Goal: Information Seeking & Learning: Learn about a topic

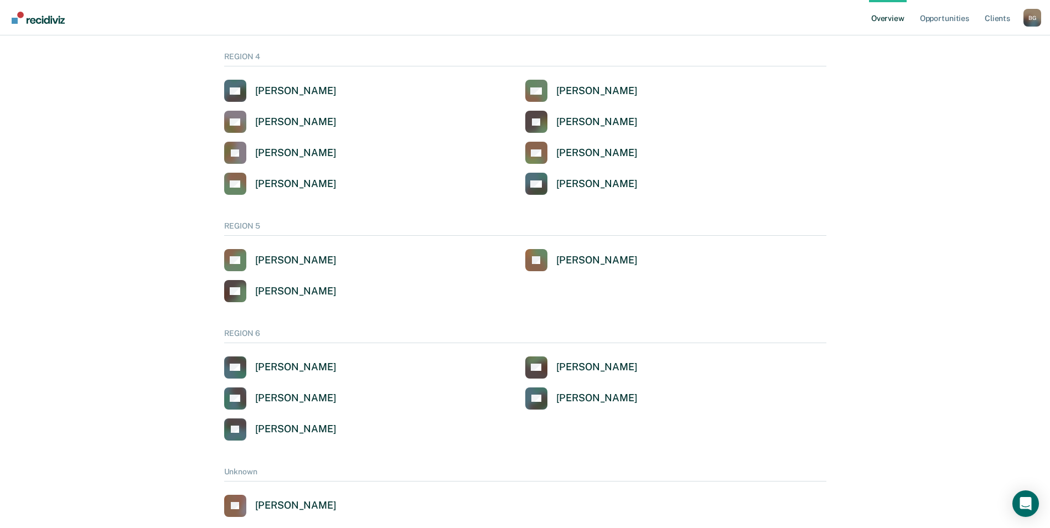
scroll to position [860, 0]
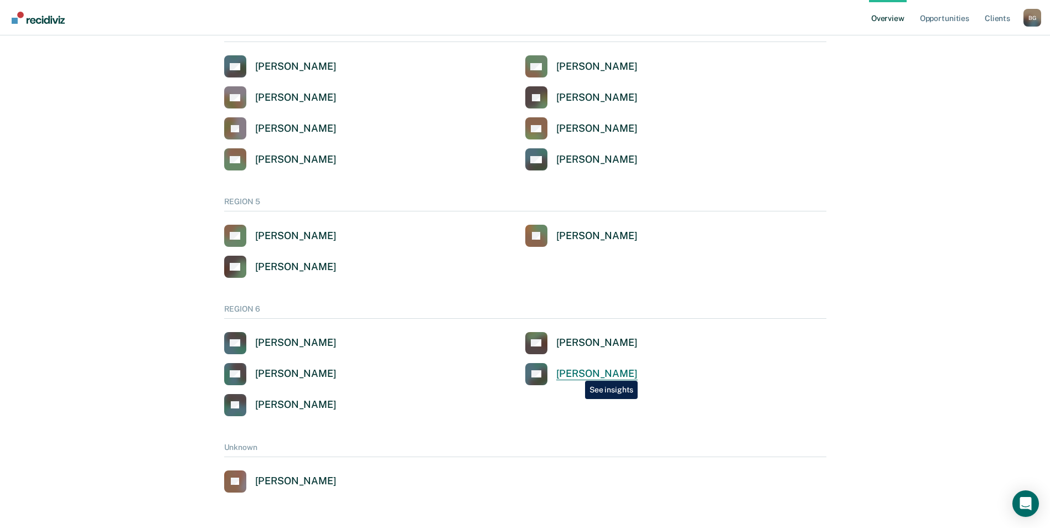
click at [577, 373] on div "[PERSON_NAME]" at bounding box center [596, 374] width 81 height 13
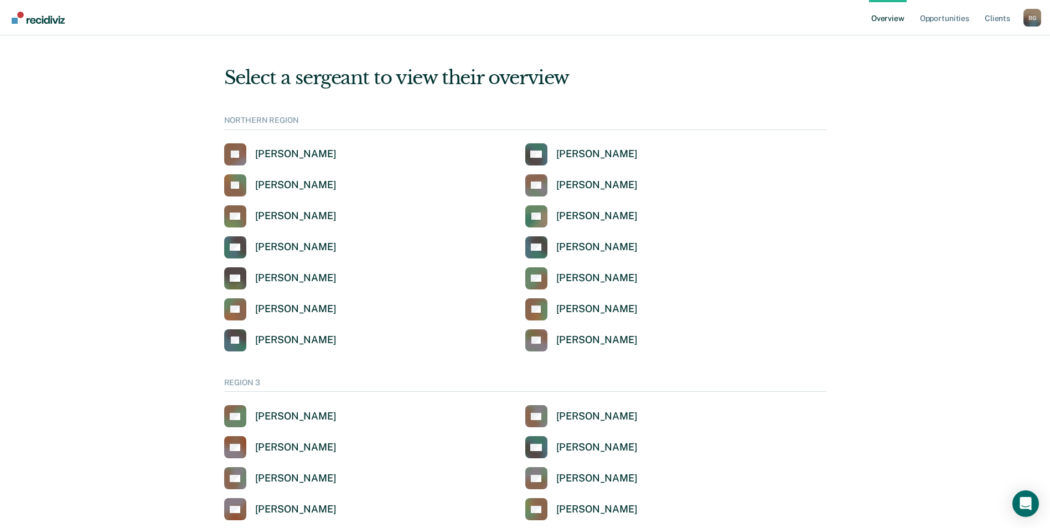
scroll to position [860, 0]
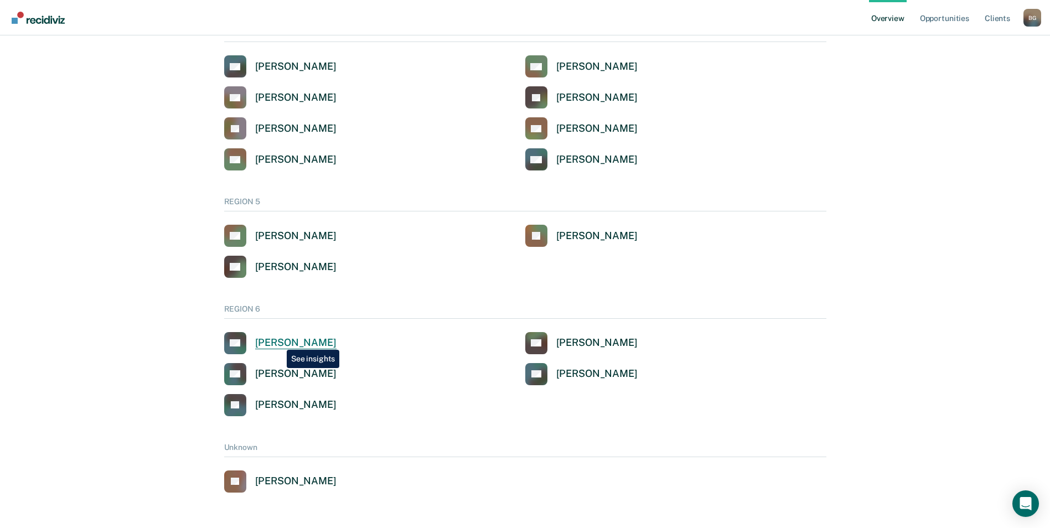
click at [278, 342] on div "[PERSON_NAME]" at bounding box center [295, 343] width 81 height 13
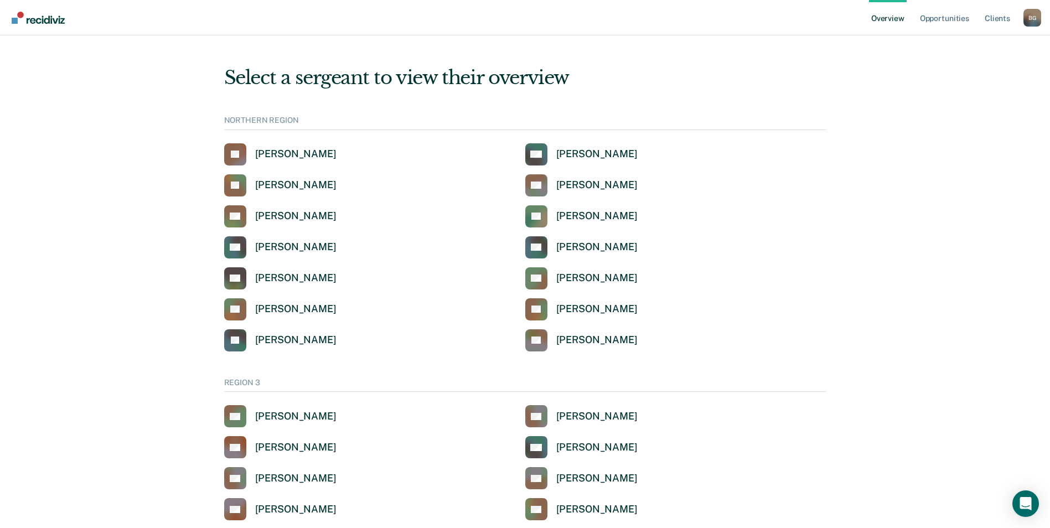
scroll to position [860, 0]
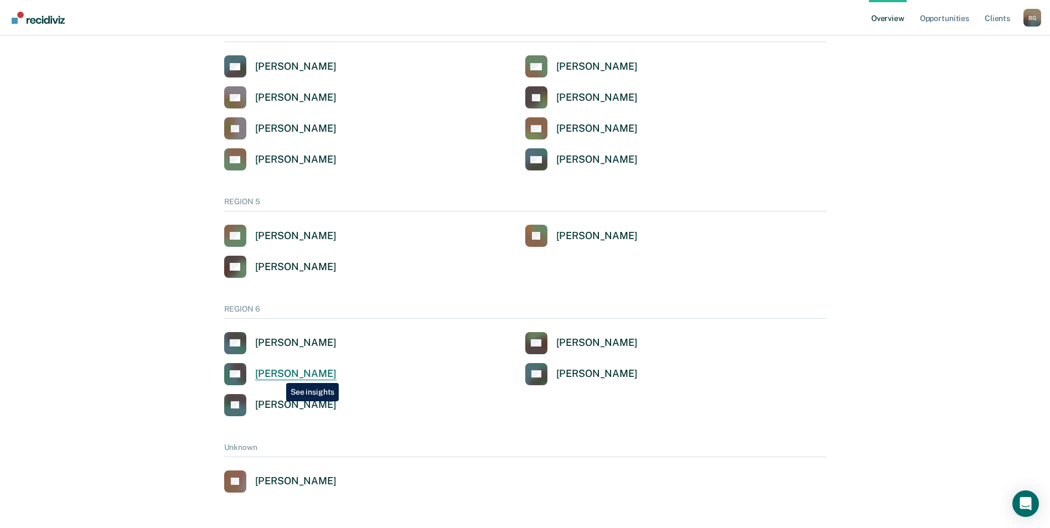
click at [278, 375] on div "[PERSON_NAME]" at bounding box center [295, 374] width 81 height 13
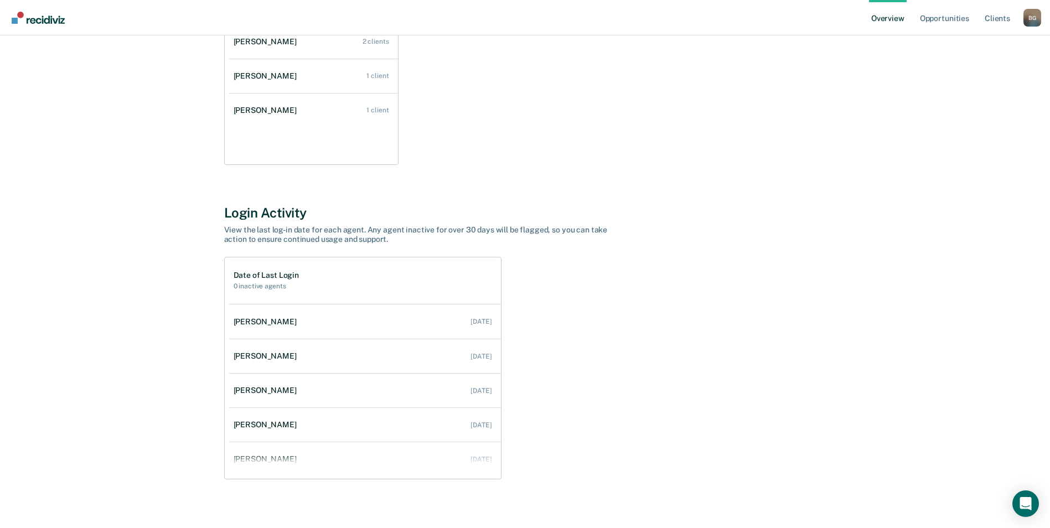
scroll to position [248, 0]
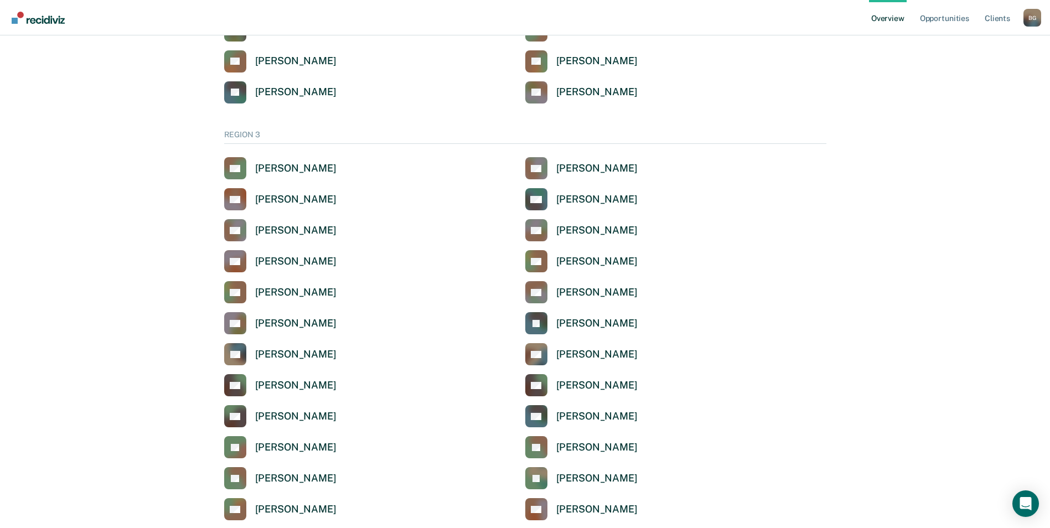
scroll to position [860, 0]
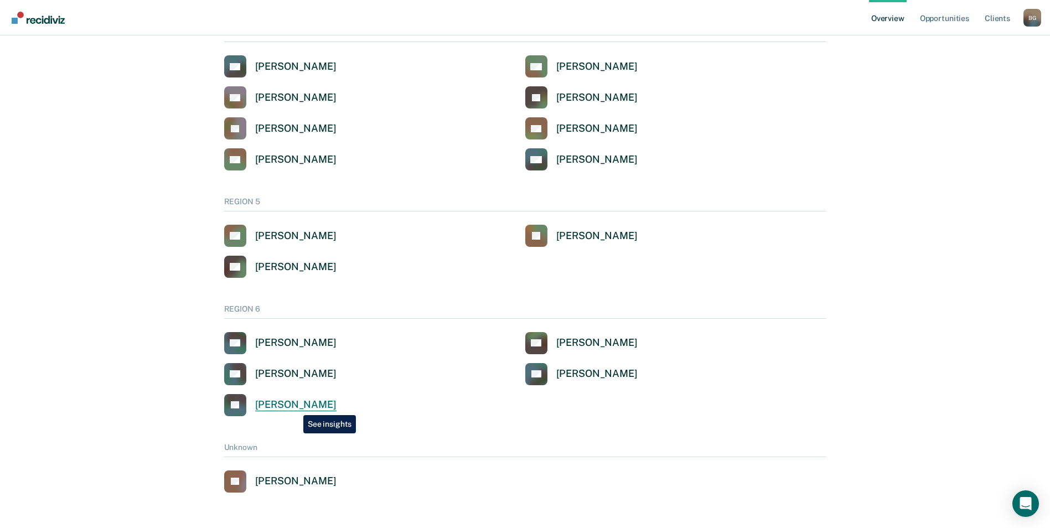
click at [295, 407] on div "[PERSON_NAME]" at bounding box center [295, 405] width 81 height 13
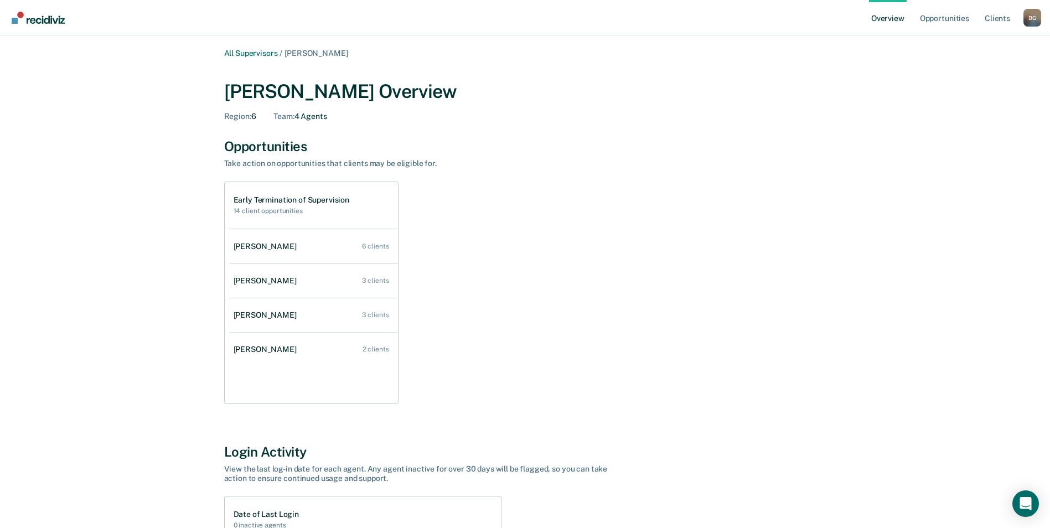
scroll to position [860, 0]
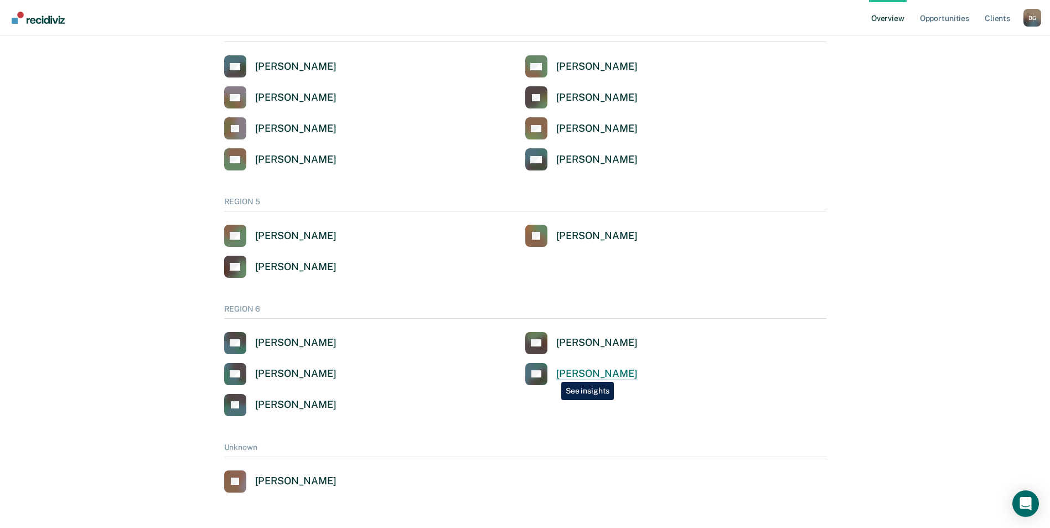
click at [553, 374] on link "DP [PERSON_NAME]" at bounding box center [581, 374] width 112 height 22
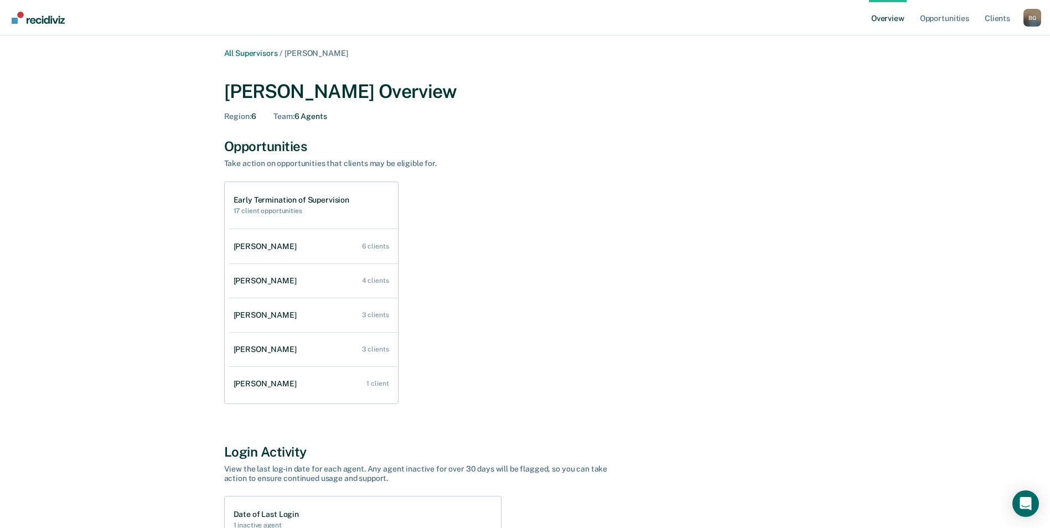
scroll to position [860, 0]
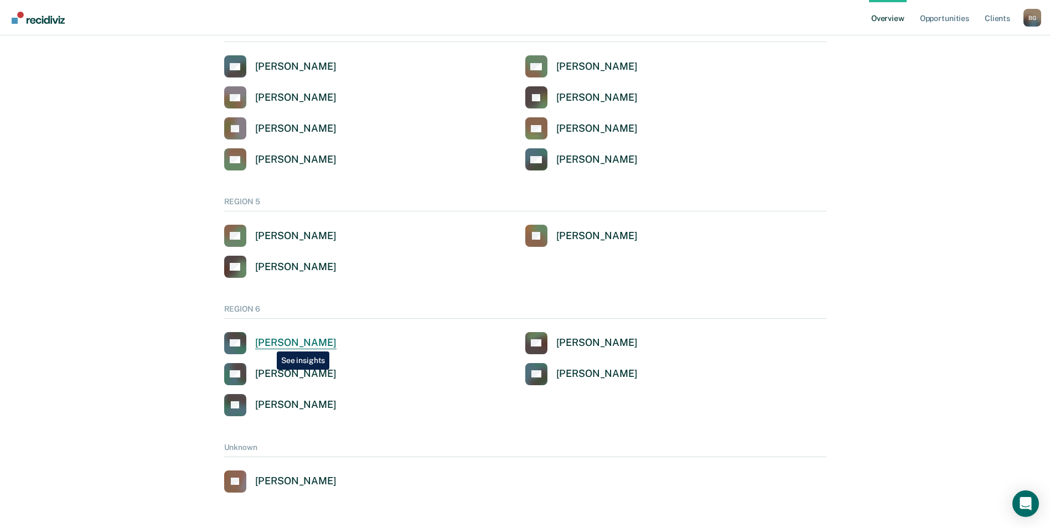
click at [268, 343] on div "[PERSON_NAME]" at bounding box center [295, 343] width 81 height 13
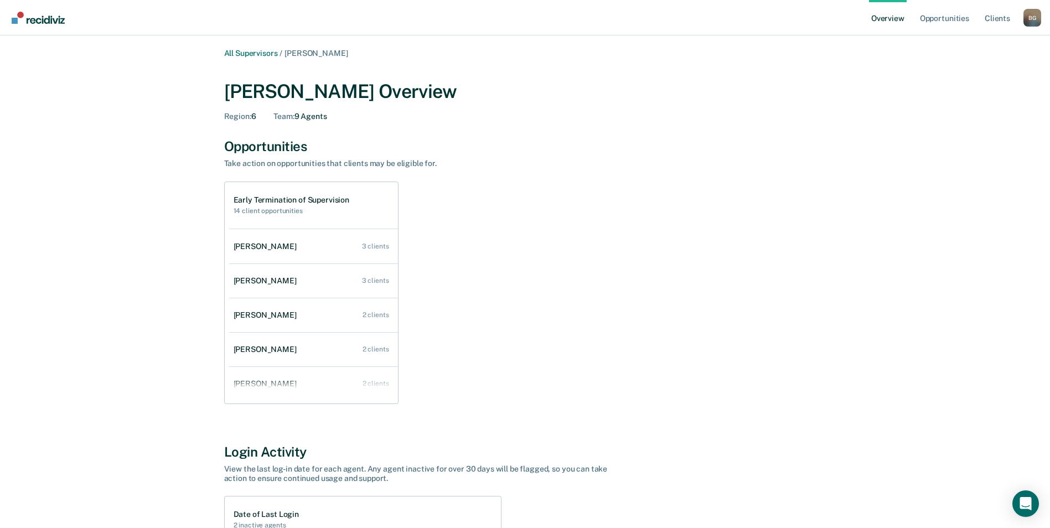
scroll to position [860, 0]
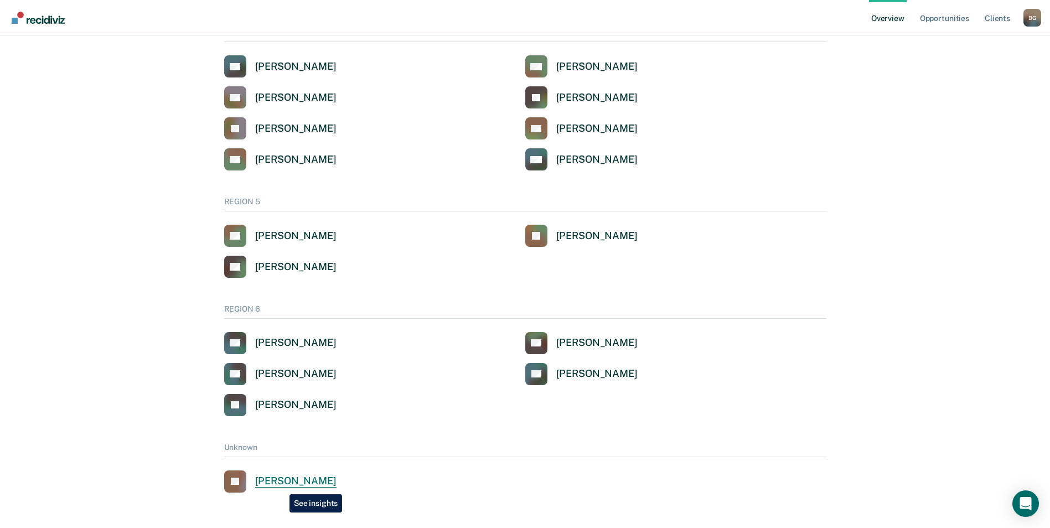
click at [281, 486] on div "[PERSON_NAME]" at bounding box center [295, 481] width 81 height 13
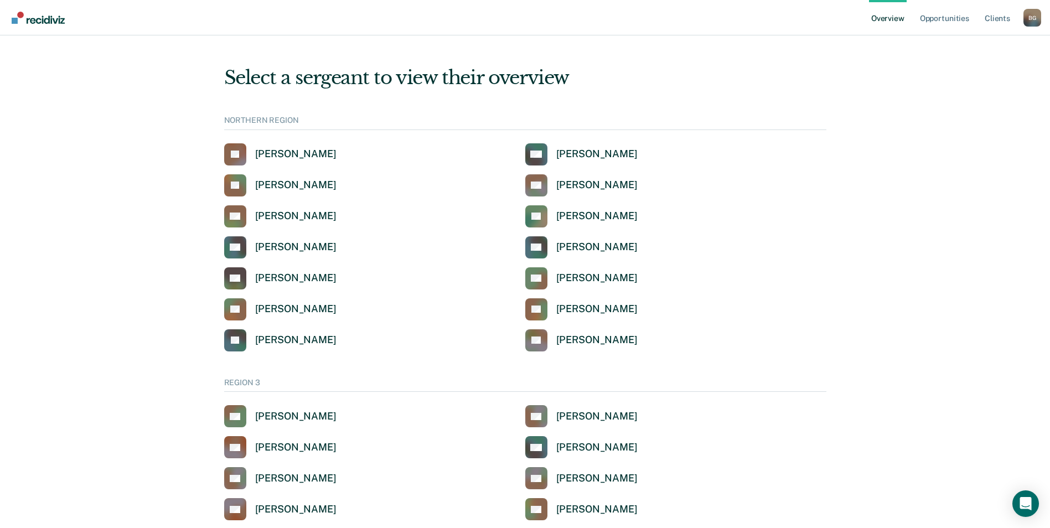
scroll to position [860, 0]
